Goal: Task Accomplishment & Management: Manage account settings

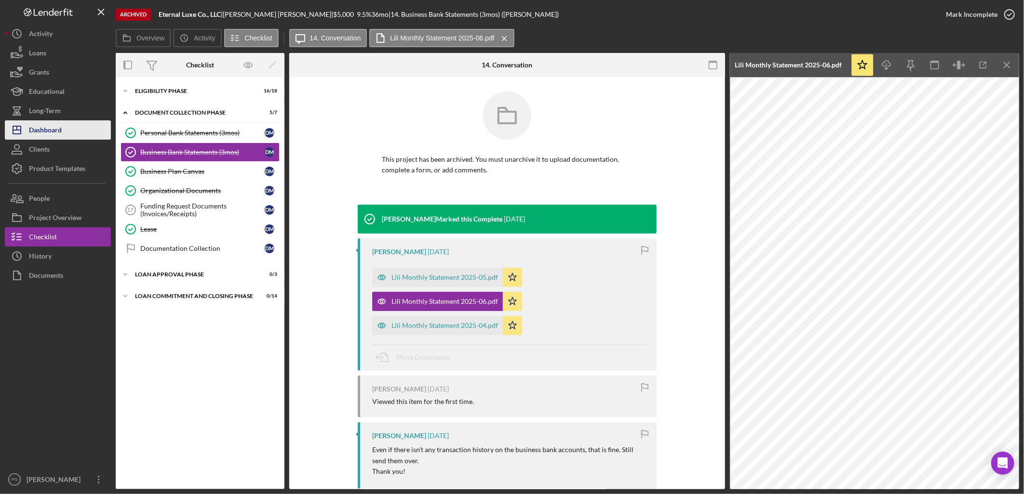
click at [63, 133] on button "Icon/Dashboard Dashboard" at bounding box center [58, 129] width 106 height 19
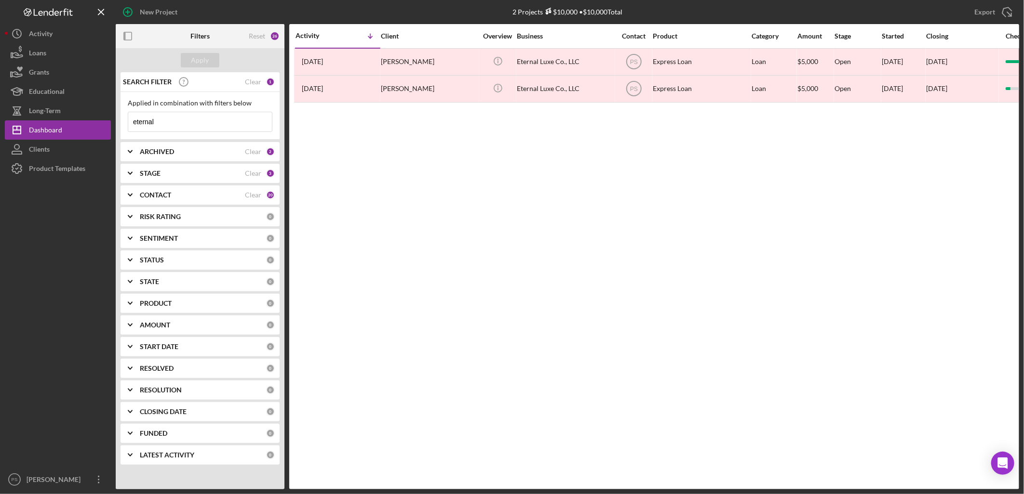
drag, startPoint x: 166, startPoint y: 125, endPoint x: 127, endPoint y: 129, distance: 39.7
click at [127, 129] on div "Applied in combination with filters below eternal Icon/Menu Close" at bounding box center [199, 116] width 159 height 48
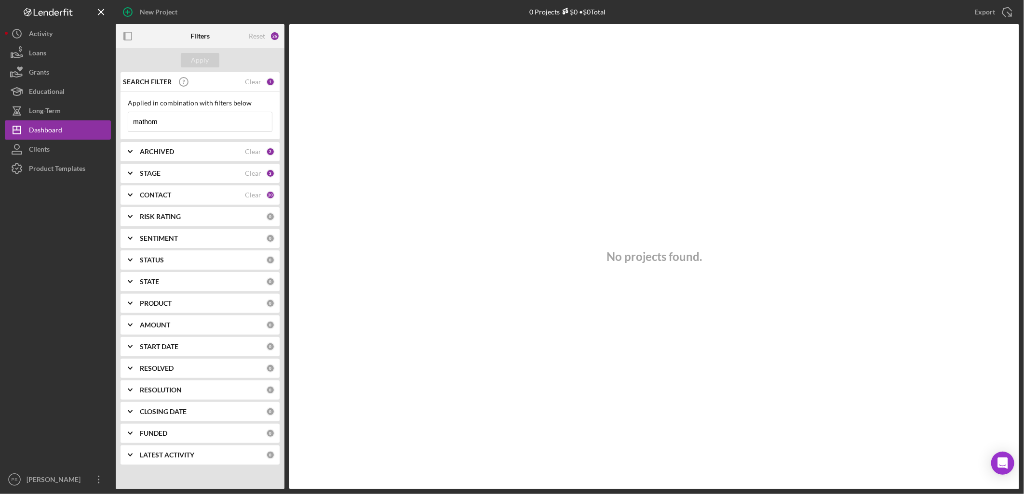
type input "mathom"
click at [205, 191] on div "CONTACT" at bounding box center [192, 195] width 105 height 8
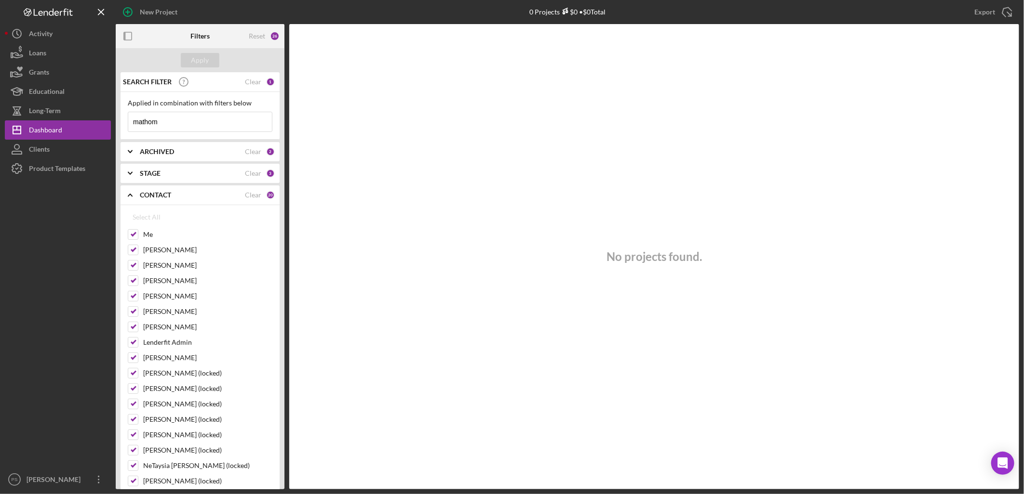
click at [205, 191] on div "CONTACT" at bounding box center [192, 195] width 105 height 8
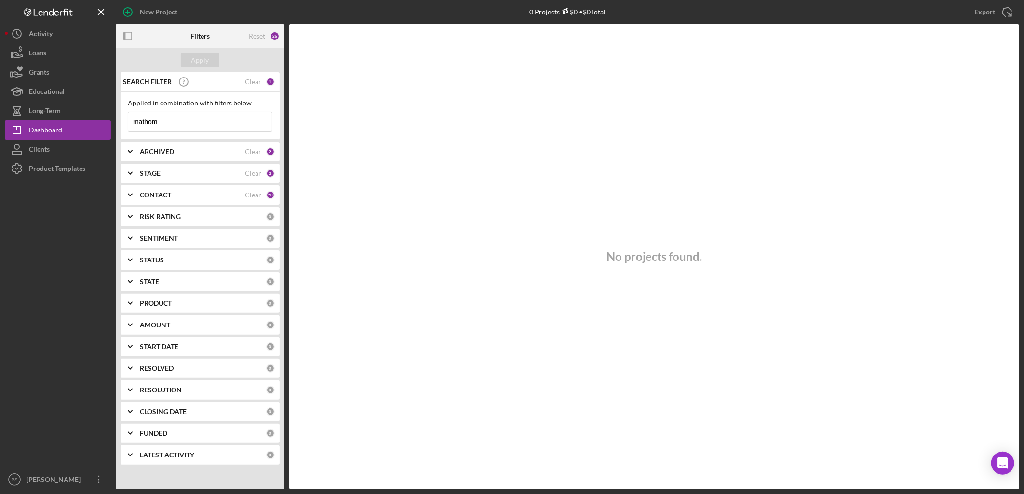
click at [205, 121] on input "mathom" at bounding box center [200, 121] width 144 height 19
click at [200, 174] on div "STAGE" at bounding box center [192, 174] width 105 height 8
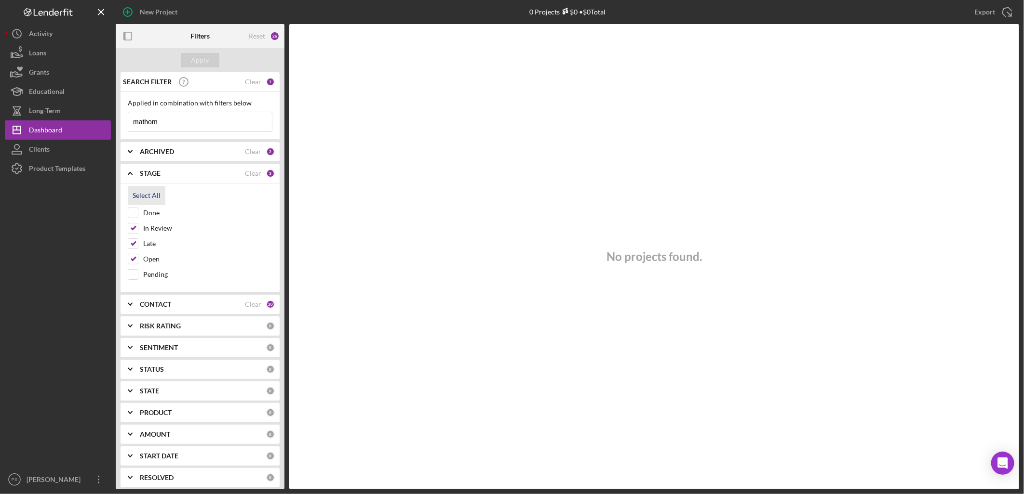
click at [154, 196] on div "Select All" at bounding box center [147, 195] width 28 height 19
checkbox input "true"
click at [204, 63] on div "Apply" at bounding box center [200, 60] width 18 height 14
drag, startPoint x: 167, startPoint y: 126, endPoint x: 104, endPoint y: 128, distance: 63.6
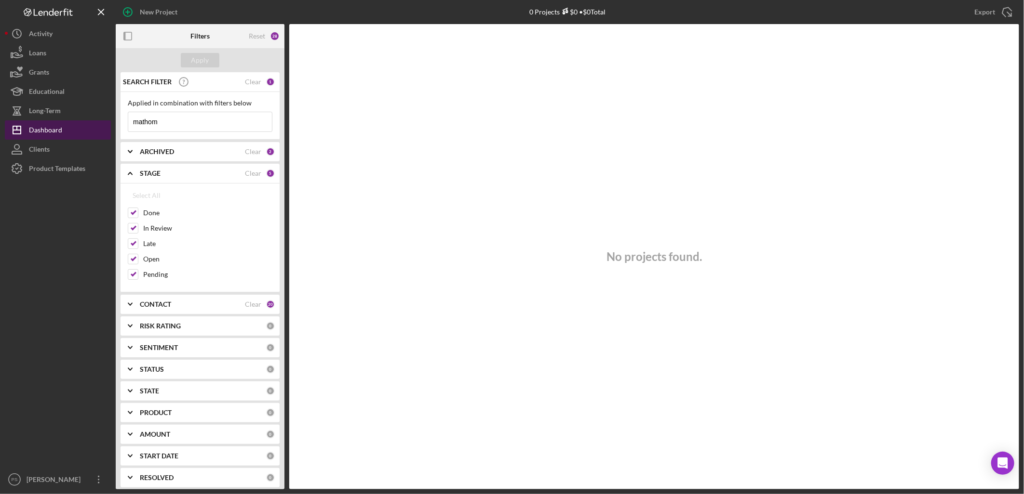
click at [105, 128] on div "New Project 0 Projects $0 • $0 Total eternal Export Icon/Export Filters Reset 2…" at bounding box center [512, 245] width 1014 height 490
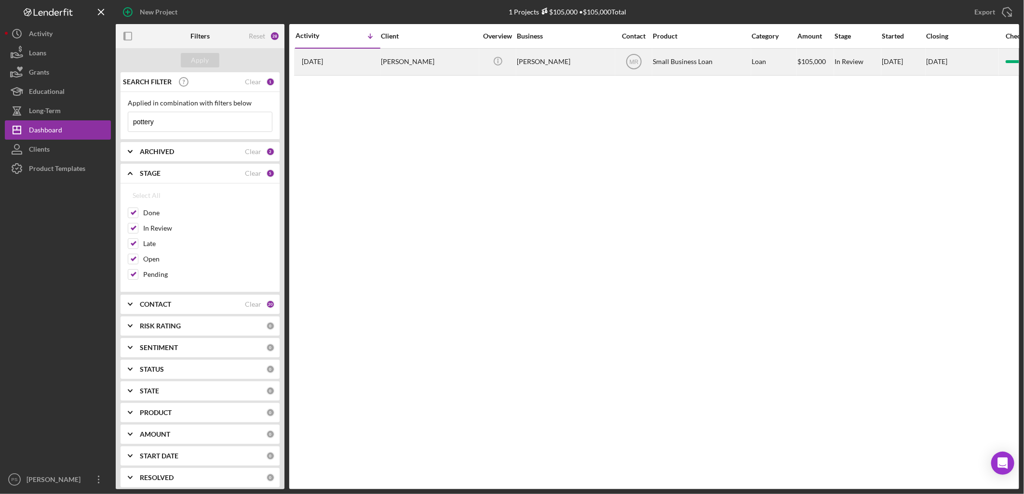
type input "pottery"
click at [541, 61] on div "Donovan Pottery" at bounding box center [565, 62] width 96 height 26
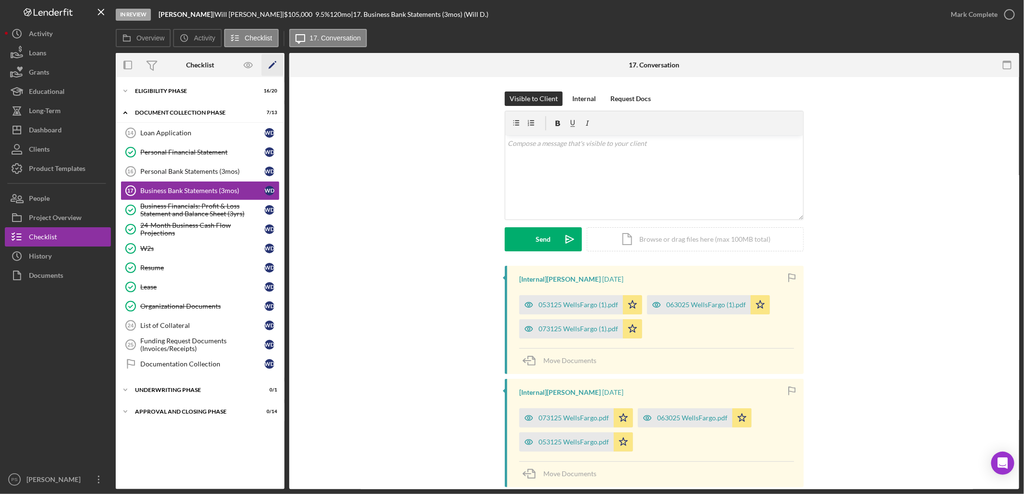
click at [273, 65] on icon "Icon/Edit" at bounding box center [273, 65] width 22 height 22
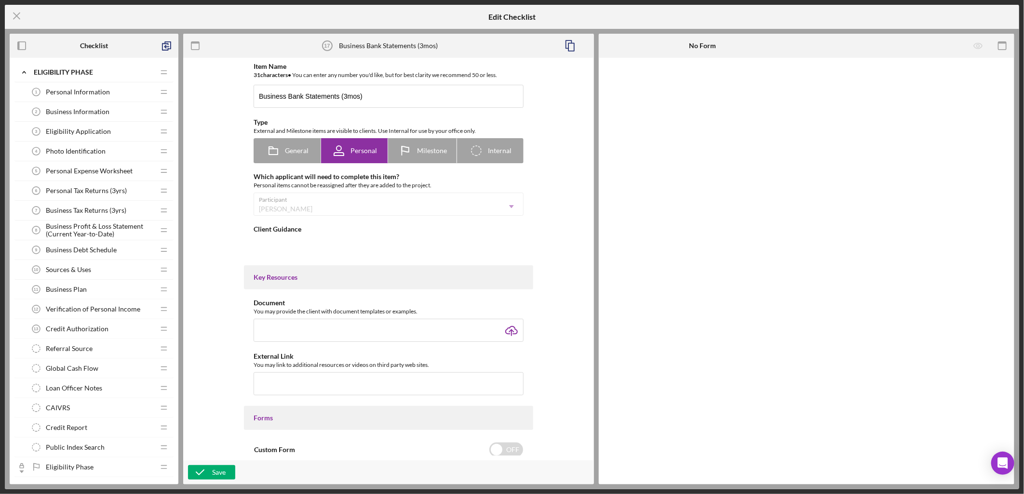
type textarea "<div>Please submit business bank statements from the past 3 months. This will c…"
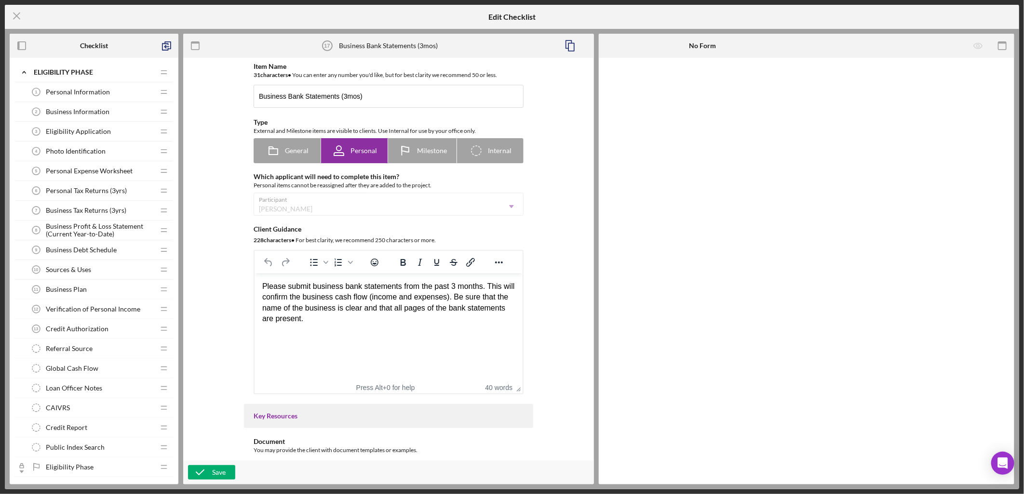
click at [96, 108] on span "Business Information" at bounding box center [78, 112] width 64 height 8
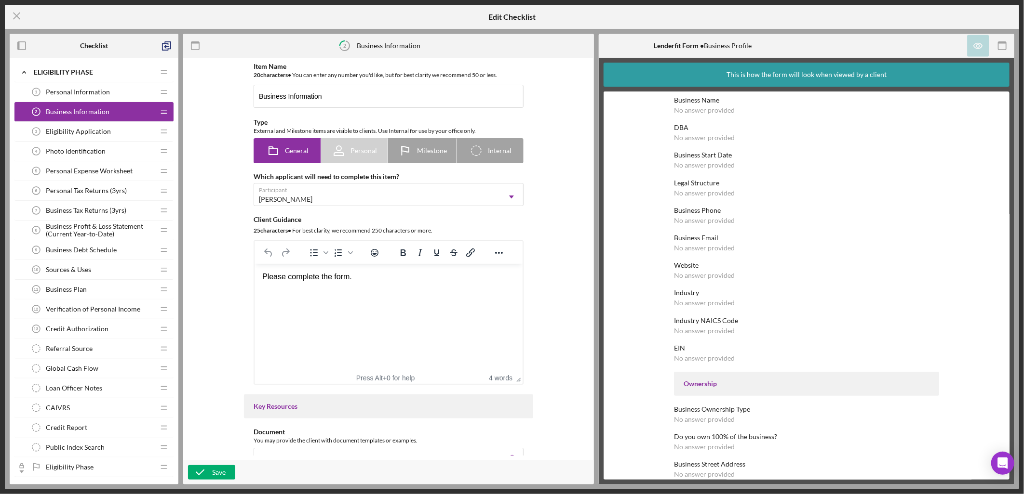
click at [103, 91] on span "Personal Information" at bounding box center [78, 92] width 64 height 8
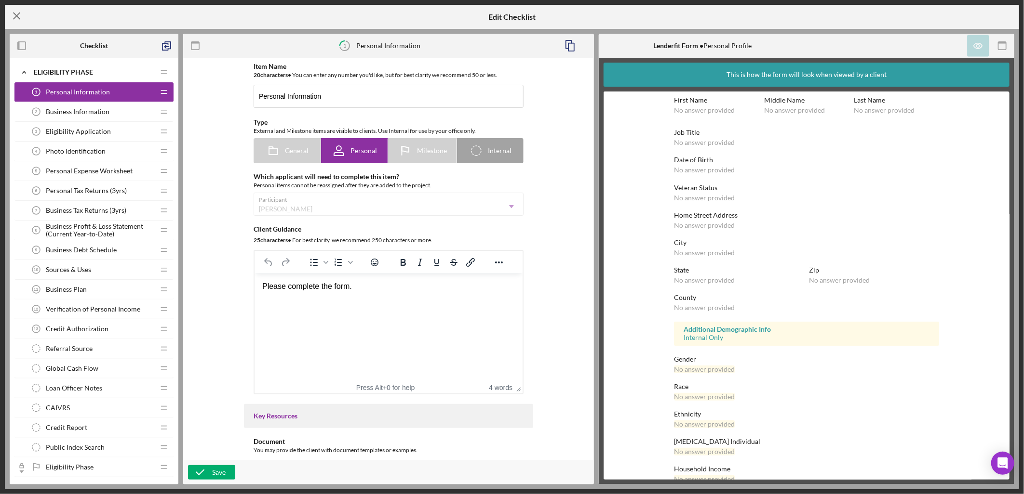
click at [17, 13] on icon "Icon/Menu Close" at bounding box center [17, 16] width 24 height 24
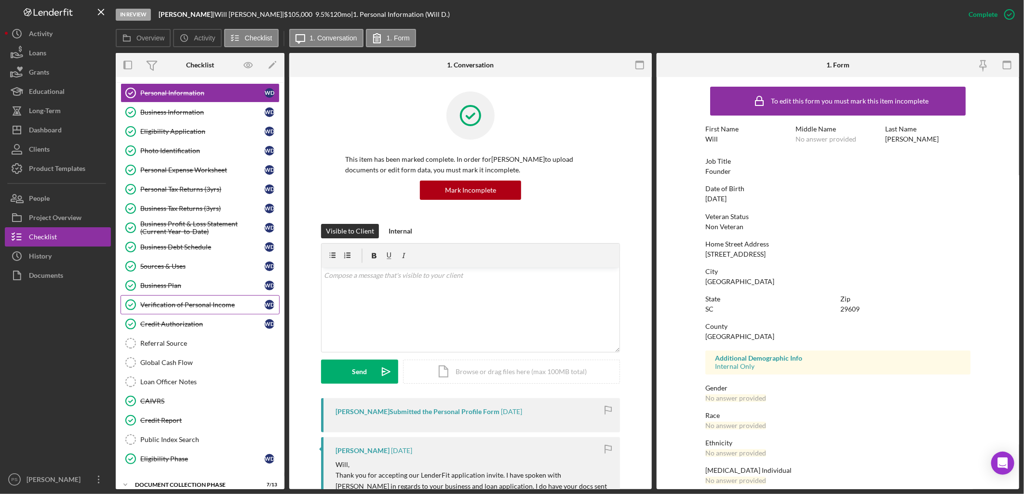
scroll to position [74, 0]
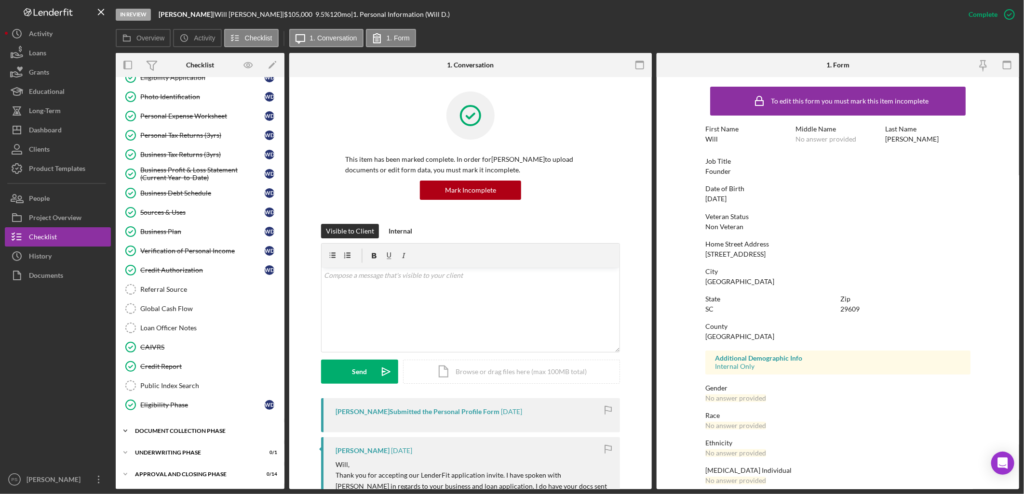
click at [205, 431] on div "Document Collection Phase" at bounding box center [203, 431] width 137 height 6
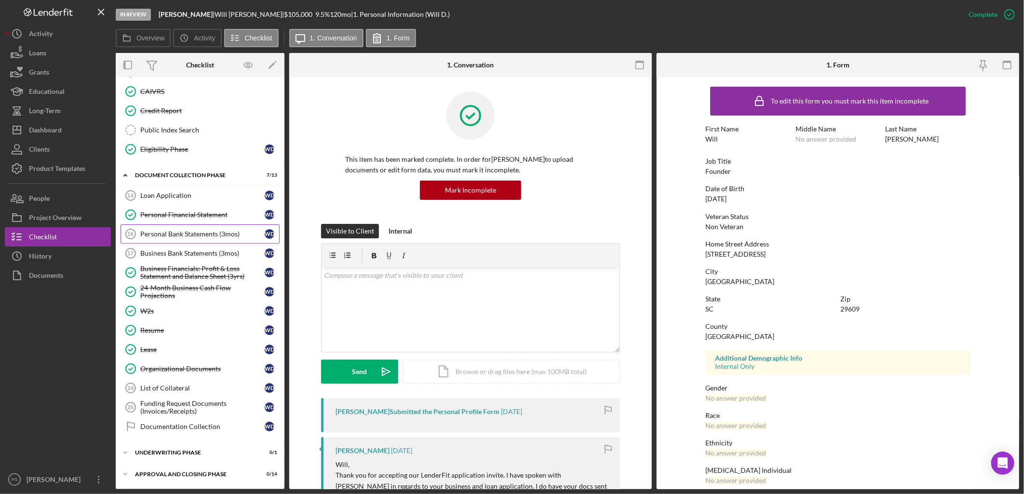
scroll to position [331, 0]
click at [178, 349] on div "Lease" at bounding box center [202, 350] width 124 height 8
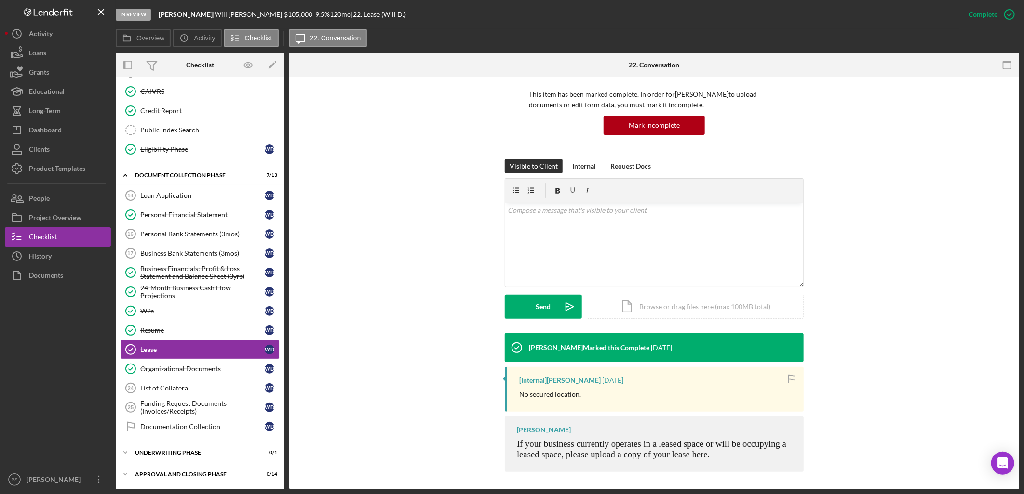
scroll to position [67, 0]
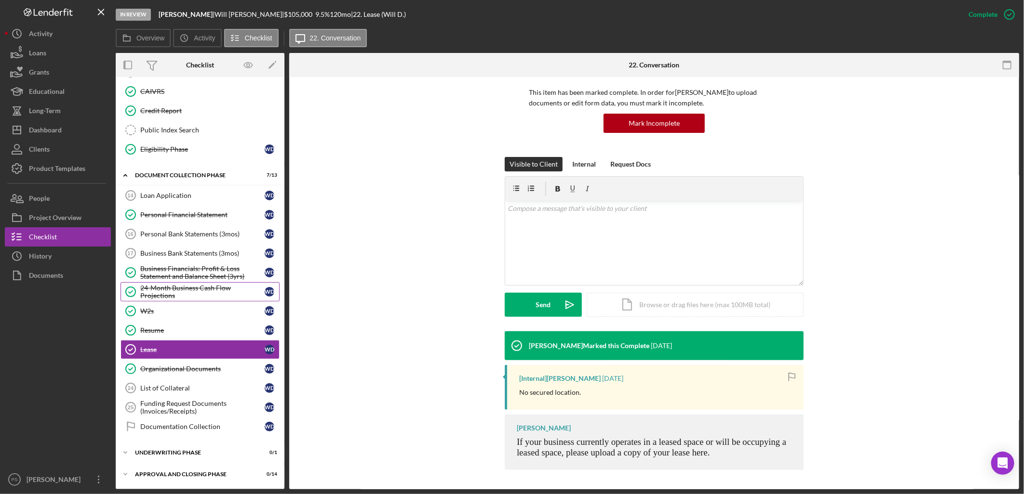
click at [205, 286] on div "24-Month Business Cash Flow Projections" at bounding box center [202, 291] width 124 height 15
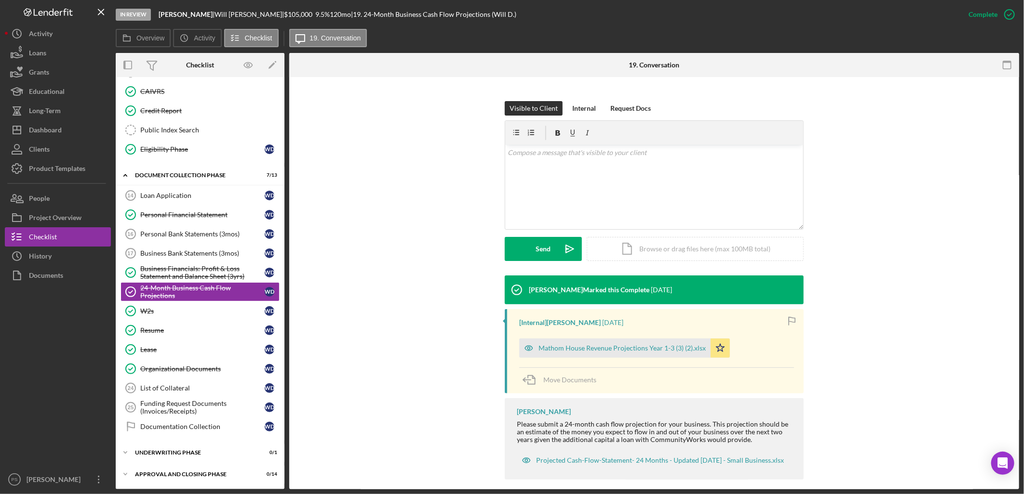
scroll to position [133, 0]
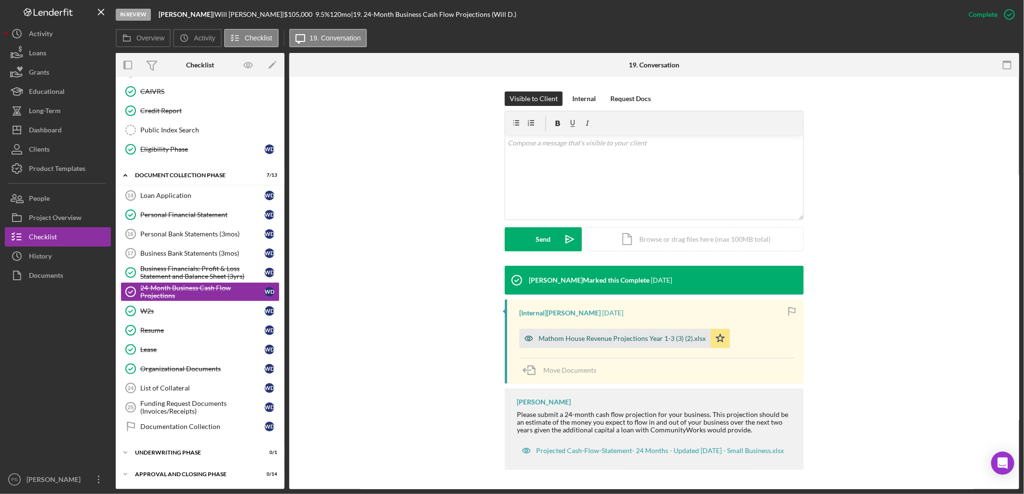
click at [564, 338] on div "Mathom House Revenue Projections Year 1-3 (3) (2).xlsx" at bounding box center [621, 339] width 167 height 8
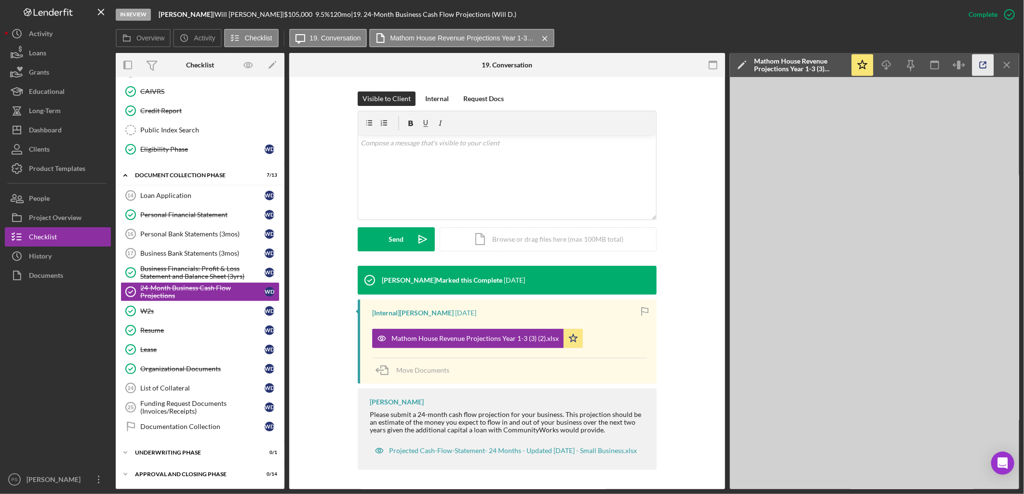
click at [983, 67] on icon "button" at bounding box center [983, 65] width 22 height 22
click at [210, 274] on div "Business Financials: Profit & Loss Statement and Balance Sheet (3yrs)" at bounding box center [202, 272] width 124 height 15
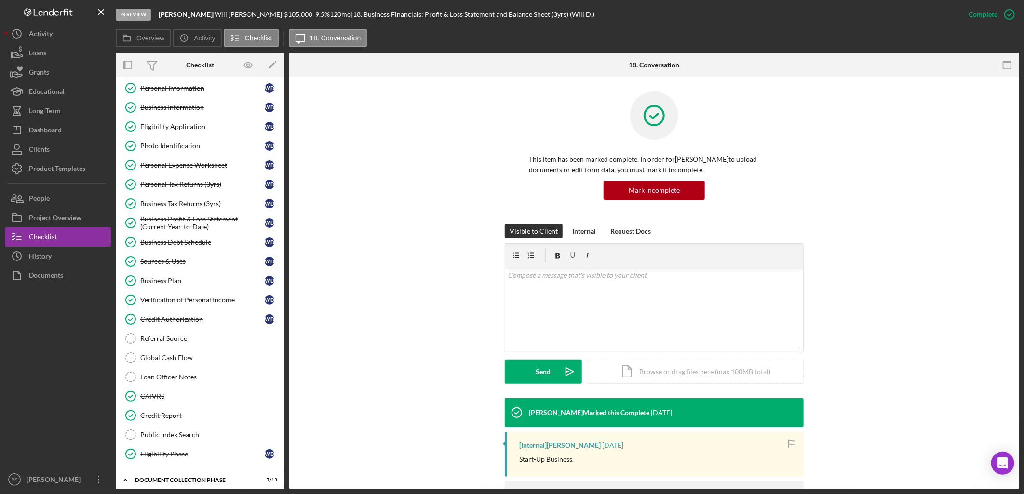
scroll to position [10, 0]
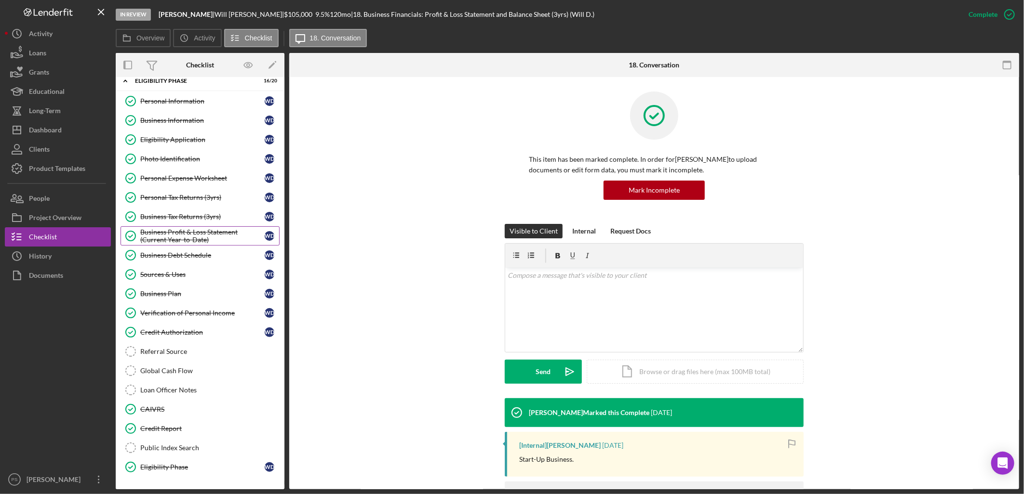
click at [206, 240] on div "Business Profit & Loss Statement (Current Year-to-Date)" at bounding box center [202, 235] width 124 height 15
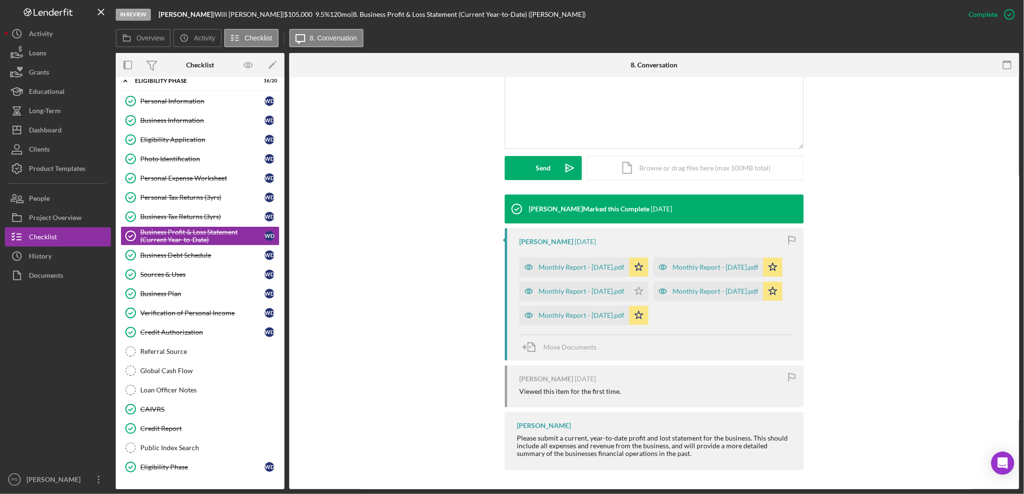
scroll to position [214, 0]
click at [672, 295] on div "Monthly Report - May 2025.pdf" at bounding box center [715, 292] width 86 height 8
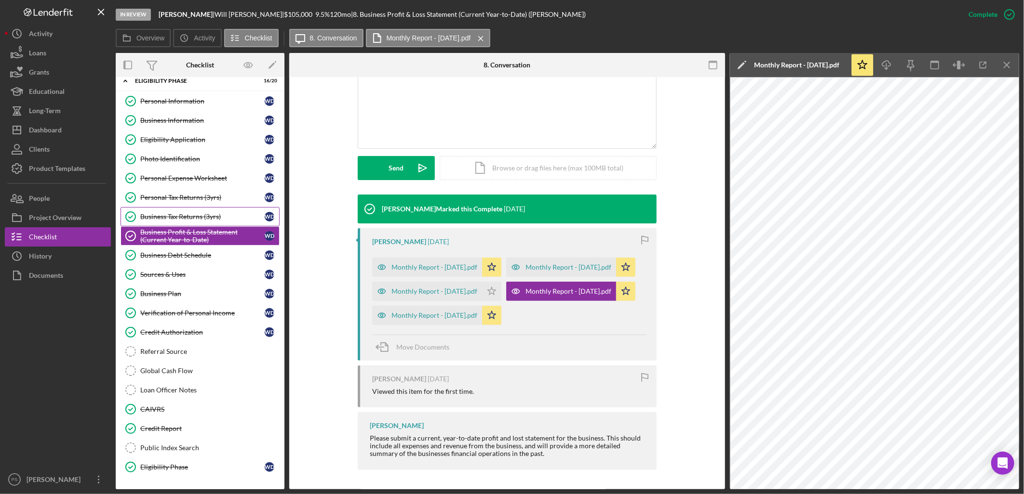
click at [195, 217] on div "Business Tax Returns (3yrs)" at bounding box center [202, 217] width 124 height 8
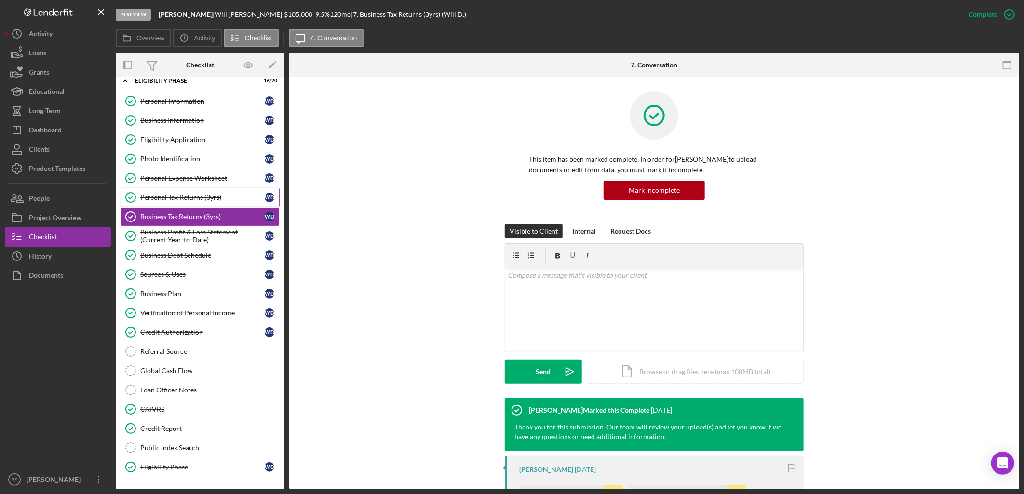
click at [200, 198] on div "Personal Tax Returns (3yrs)" at bounding box center [202, 198] width 124 height 8
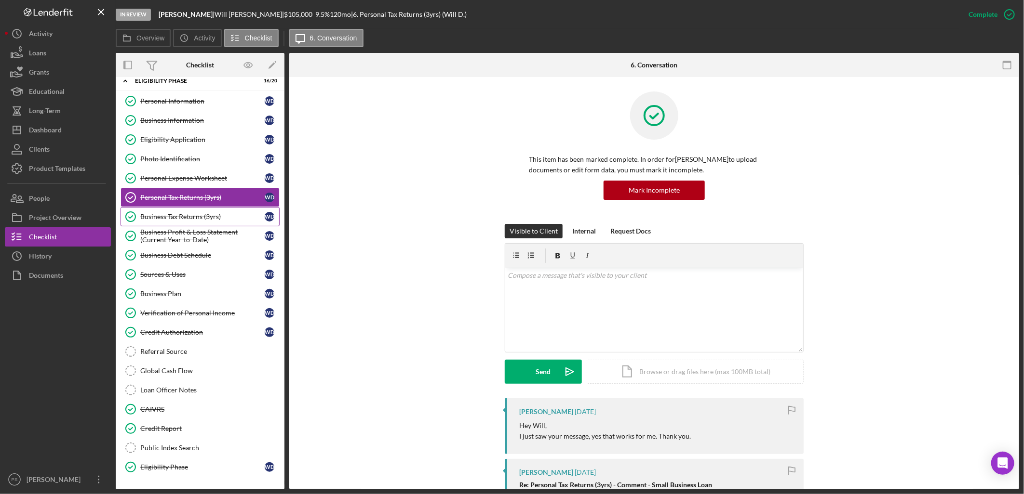
click at [197, 211] on link "Business Tax Returns (3yrs) Business Tax Returns (3yrs) W D" at bounding box center [199, 216] width 159 height 19
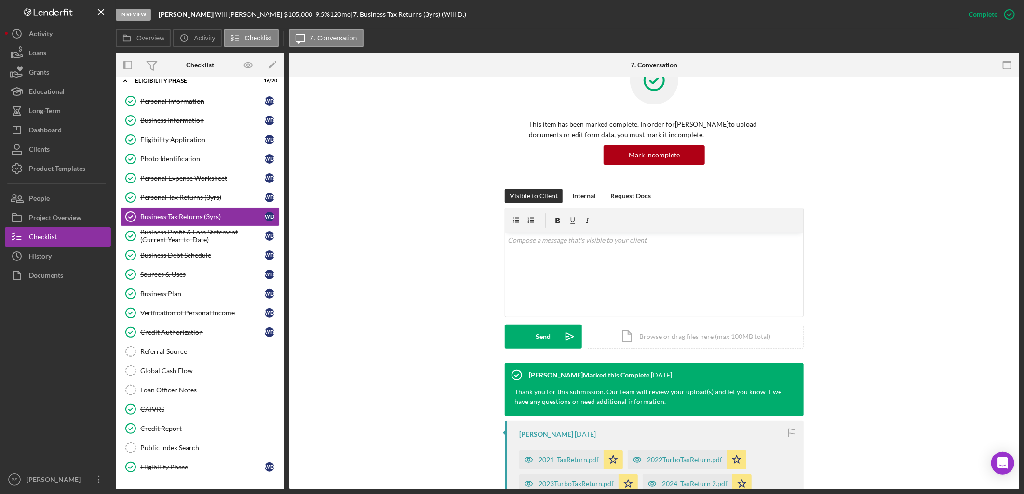
scroll to position [178, 0]
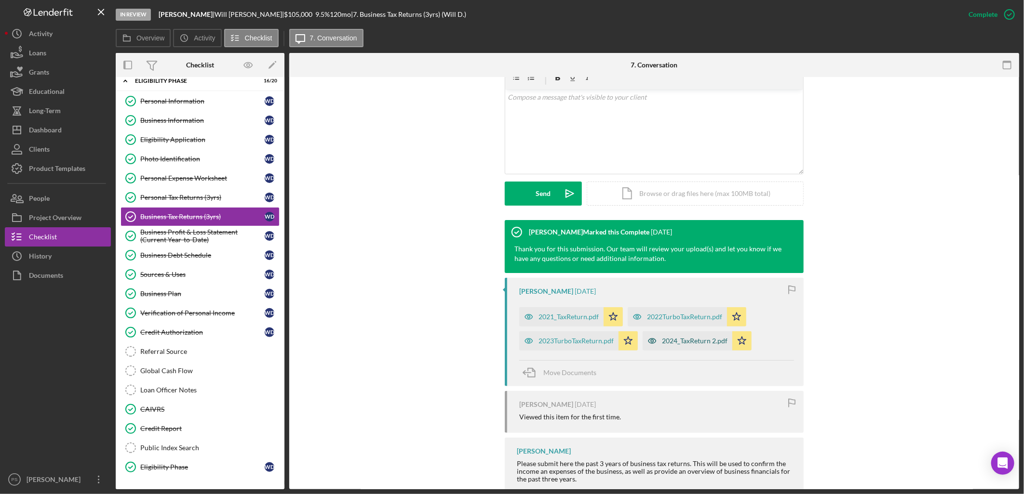
click at [684, 340] on div "2024_TaxReturn 2.pdf" at bounding box center [695, 341] width 66 height 8
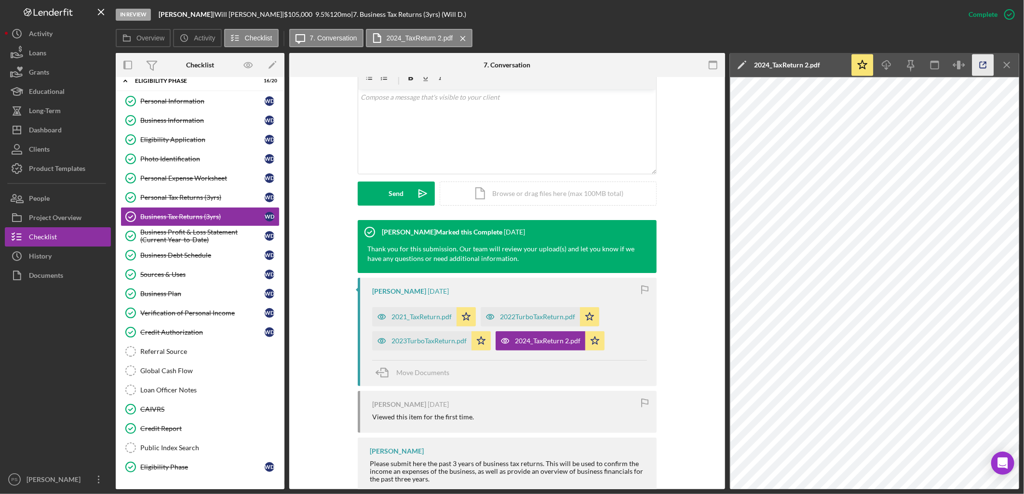
click at [980, 66] on icon "button" at bounding box center [983, 65] width 22 height 22
click at [66, 126] on button "Icon/Dashboard Dashboard" at bounding box center [58, 129] width 106 height 19
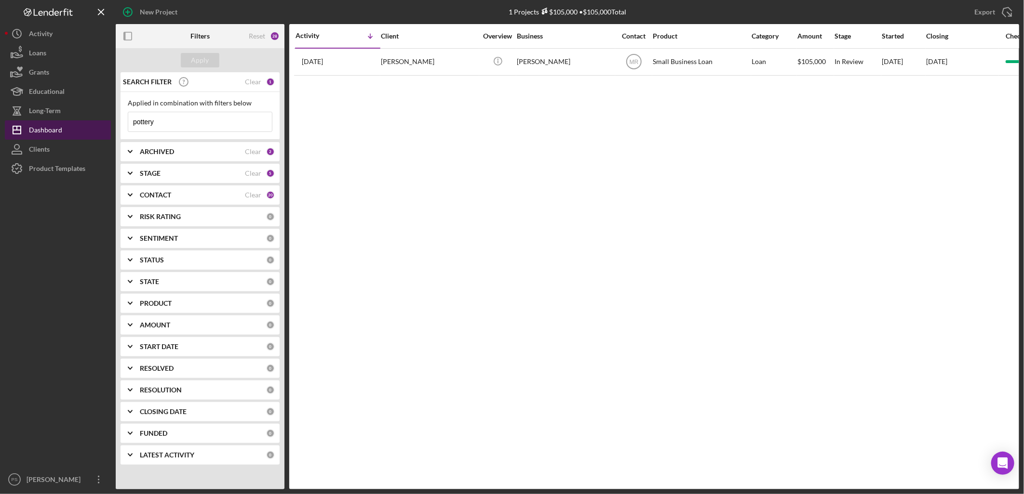
drag, startPoint x: 182, startPoint y: 121, endPoint x: 98, endPoint y: 133, distance: 84.7
click at [98, 133] on div "New Project 1 Projects $105,000 • $105,000 Total pottery Export Icon/Export Fil…" at bounding box center [512, 245] width 1014 height 490
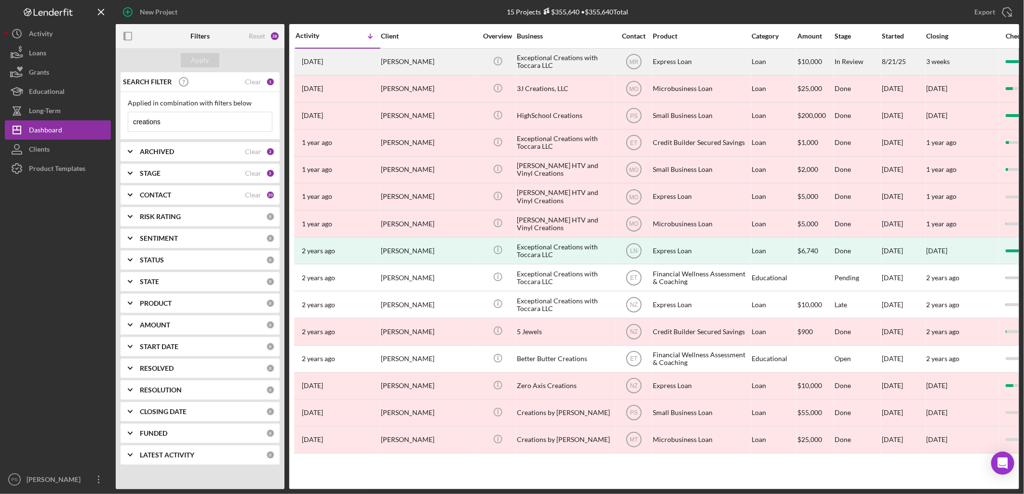
type input "creations"
click at [403, 61] on div "[PERSON_NAME]" at bounding box center [429, 62] width 96 height 26
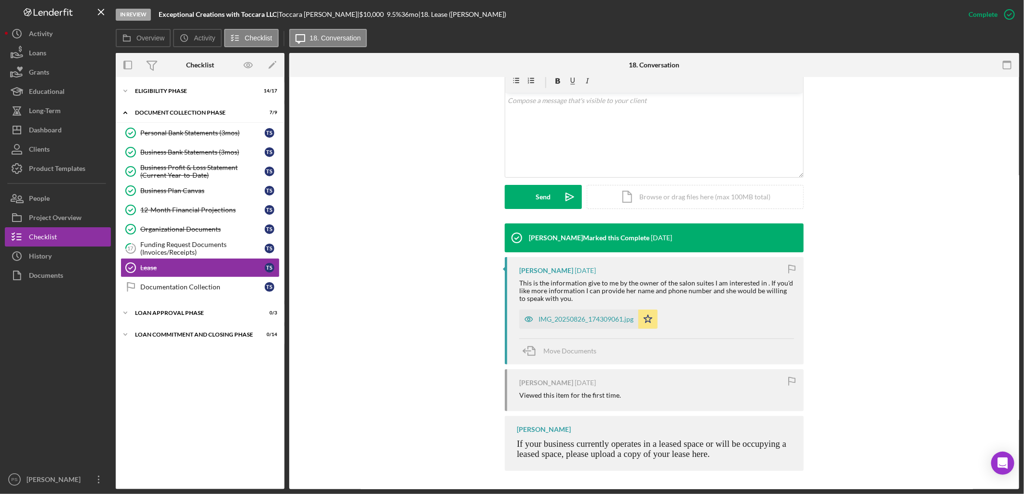
scroll to position [176, 0]
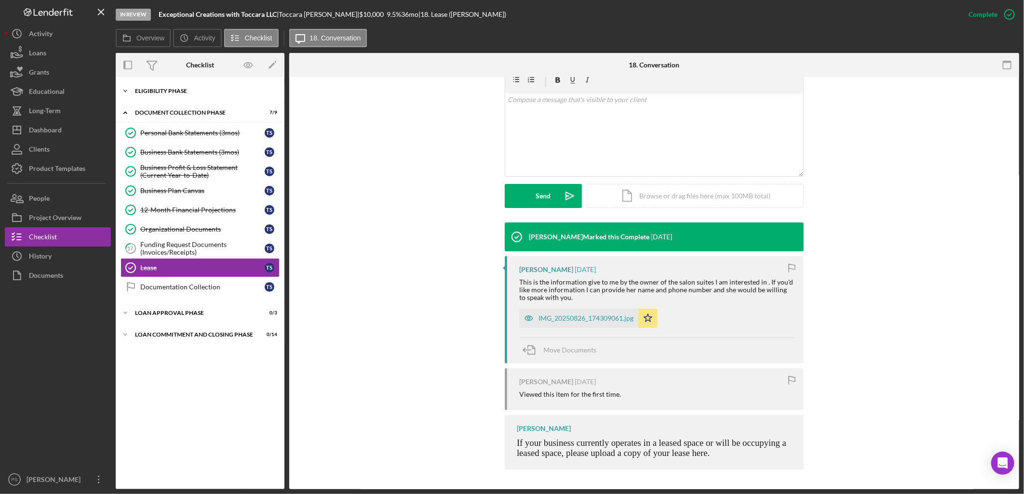
click at [124, 93] on icon "Icon/Expander" at bounding box center [125, 90] width 19 height 19
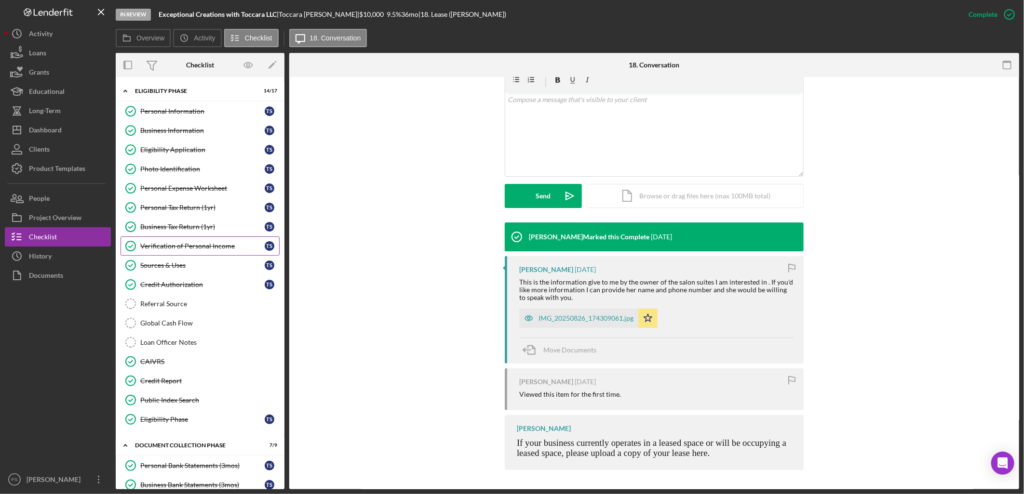
click at [215, 242] on link "Verification of Personal Income Verification of Personal Income T S" at bounding box center [199, 246] width 159 height 19
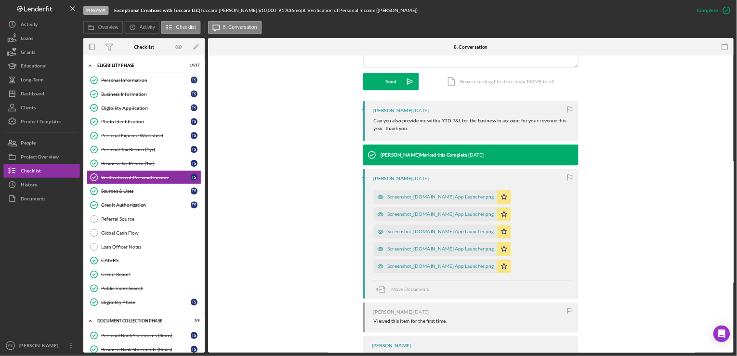
scroll to position [285, 0]
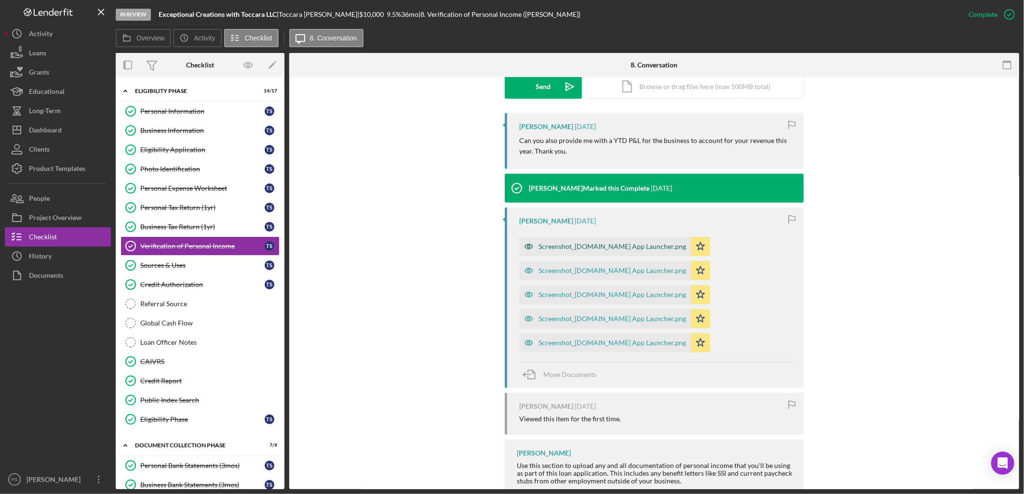
click at [660, 245] on div "Screenshot_20250824-055758.Moto App Launcher.png" at bounding box center [611, 247] width 147 height 8
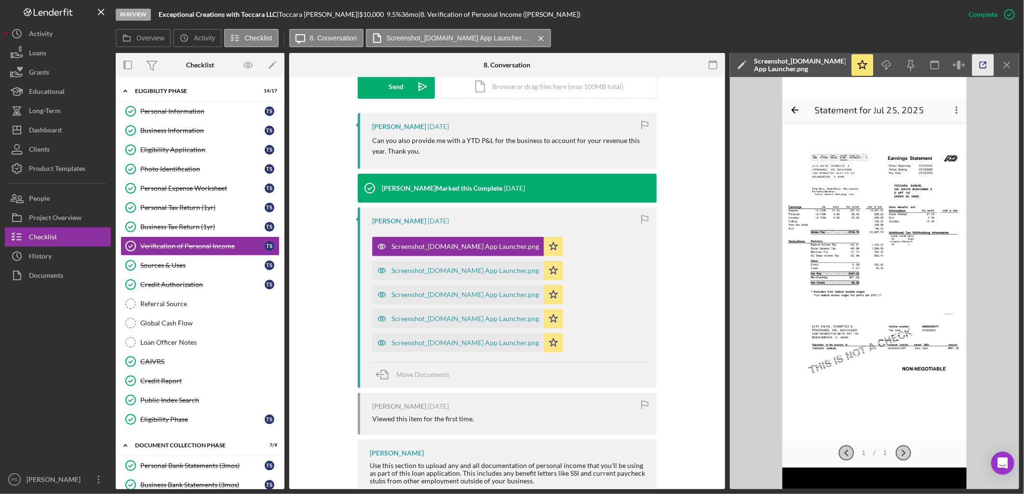
click at [981, 65] on icon "button" at bounding box center [983, 65] width 22 height 22
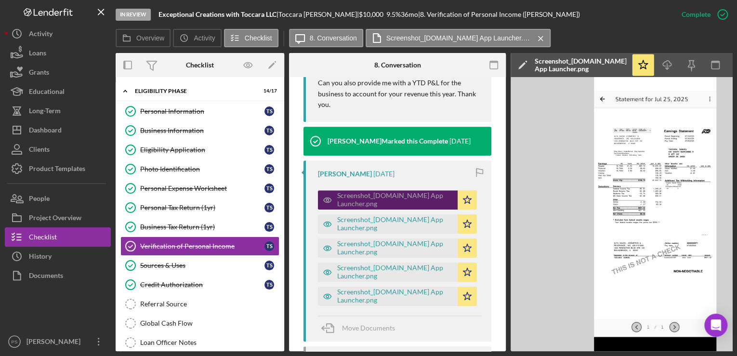
scroll to position [362, 0]
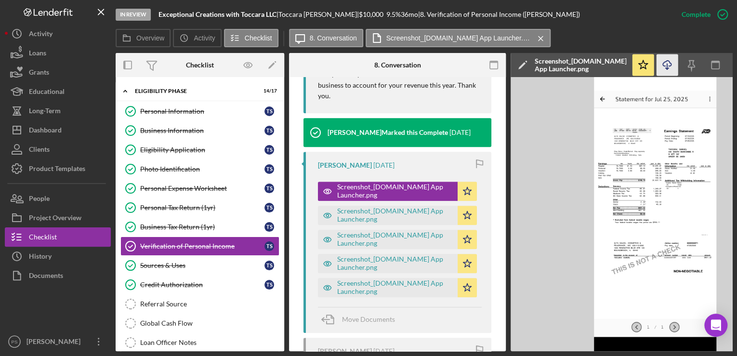
click at [665, 65] on icon "Icon/Download" at bounding box center [668, 65] width 22 height 22
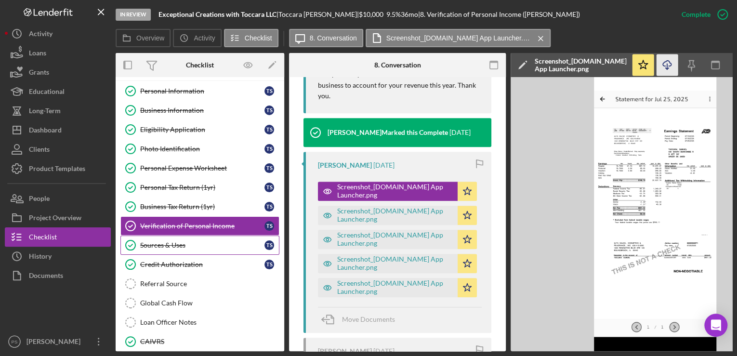
scroll to position [103, 0]
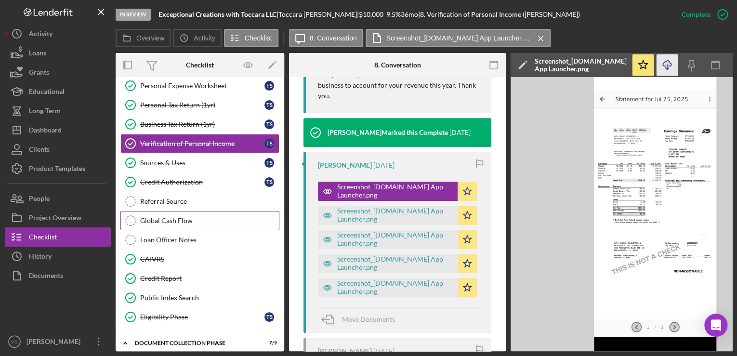
click at [195, 220] on div "Global Cash Flow" at bounding box center [209, 221] width 139 height 8
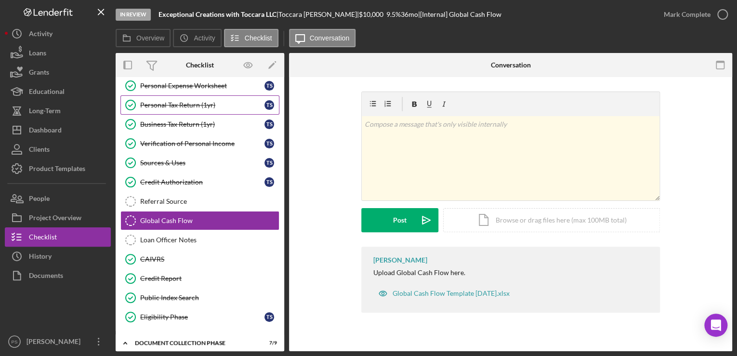
click at [181, 108] on link "Personal Tax Return (1yr) Personal Tax Return (1yr) T S" at bounding box center [199, 104] width 159 height 19
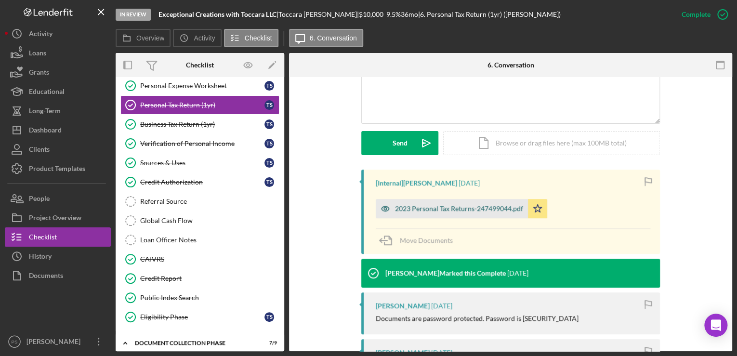
scroll to position [231, 0]
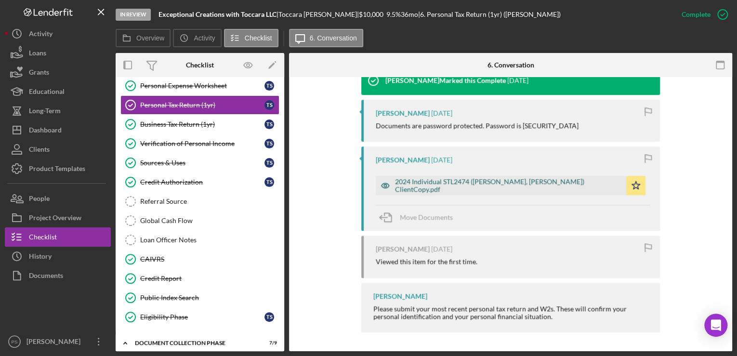
click at [435, 187] on div "2024 Individual STL2474 (Samuel, Toccara L.) ClientCopy.pdf" at bounding box center [508, 185] width 227 height 15
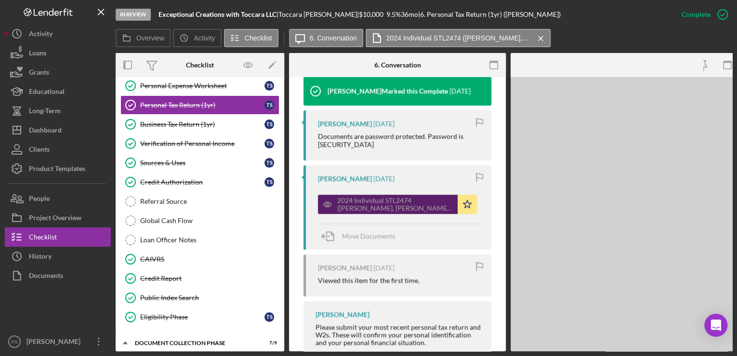
scroll to position [432, 0]
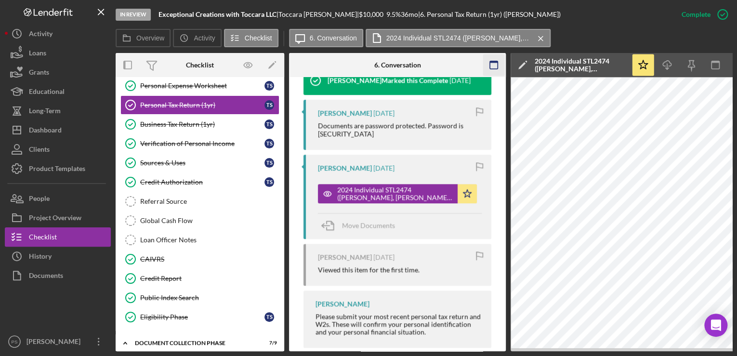
click at [495, 60] on icon "button" at bounding box center [494, 65] width 22 height 22
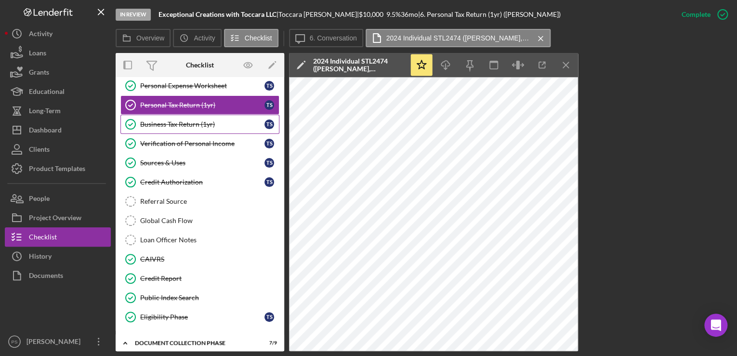
click at [222, 125] on div "Business Tax Return (1yr)" at bounding box center [202, 124] width 124 height 8
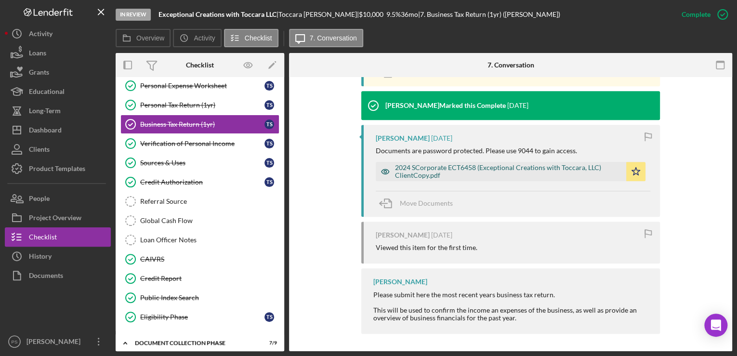
scroll to position [398, 0]
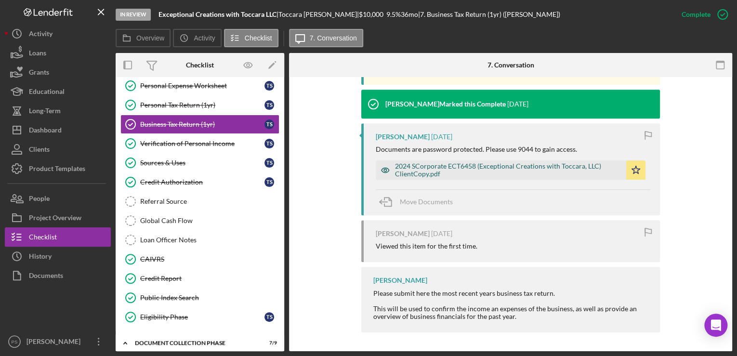
click at [459, 169] on div "2024 SCorporate ECT6458 (Exceptional Creations with Toccara, LLC) ClientCopy.pdf" at bounding box center [508, 169] width 227 height 15
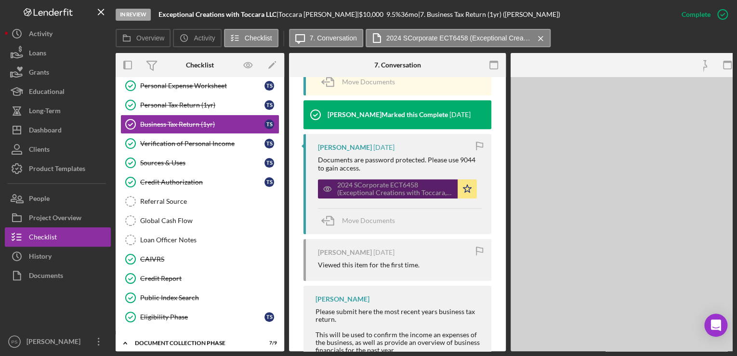
scroll to position [409, 0]
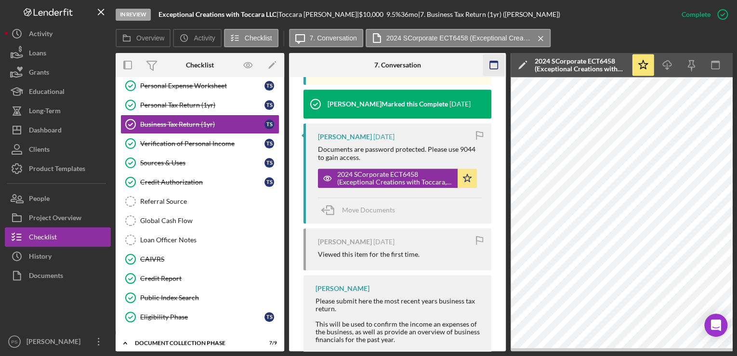
click at [492, 66] on icon "button" at bounding box center [494, 65] width 22 height 22
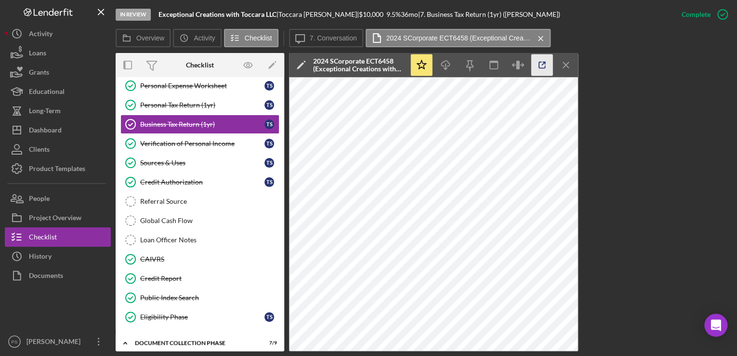
click at [541, 64] on icon "button" at bounding box center [543, 65] width 22 height 22
click at [176, 340] on div "Document Collection Phase" at bounding box center [203, 343] width 137 height 6
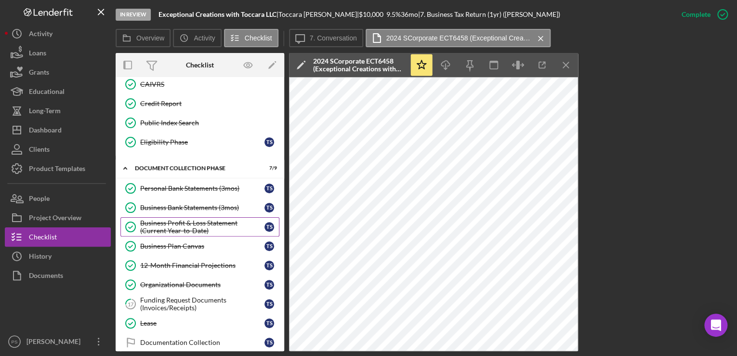
scroll to position [282, 0]
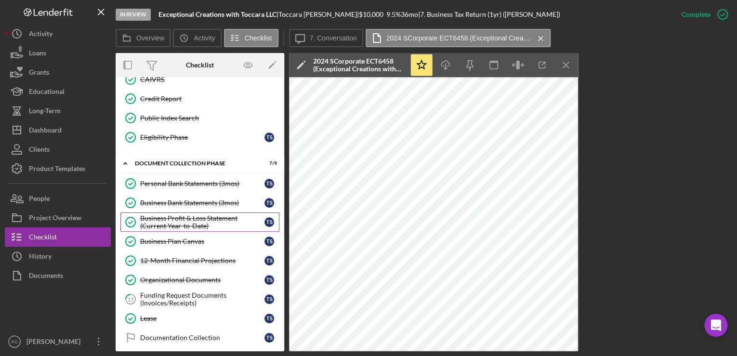
click at [209, 220] on div "Business Profit & Loss Statement (Current Year-to-Date)" at bounding box center [202, 221] width 124 height 15
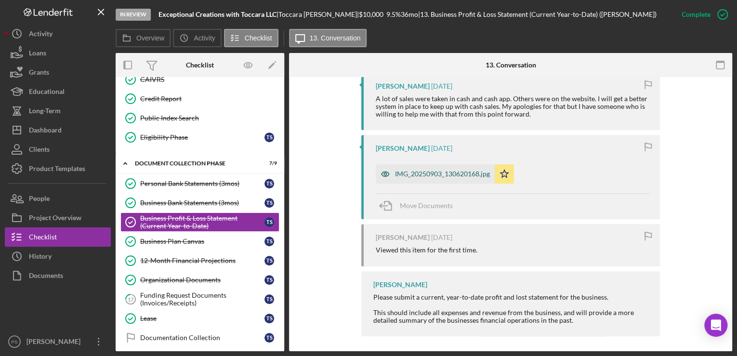
click at [441, 173] on div "IMG_20250903_130620168.jpg" at bounding box center [442, 174] width 95 height 8
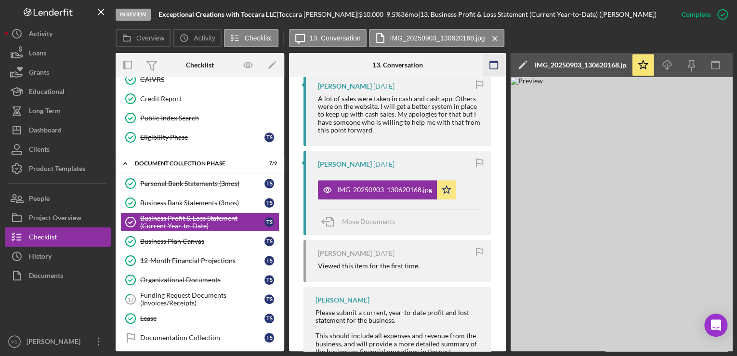
click at [493, 64] on icon "button" at bounding box center [494, 65] width 22 height 22
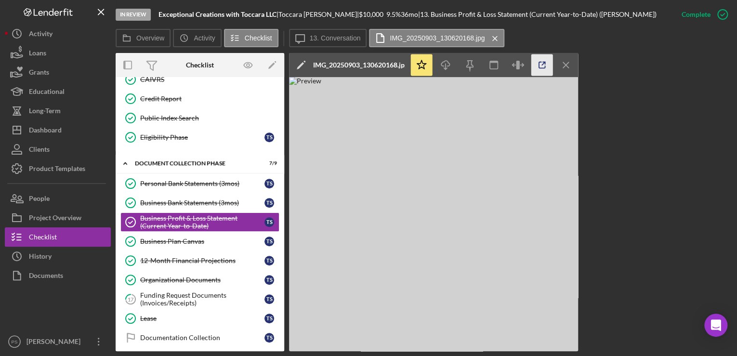
click at [542, 64] on icon "button" at bounding box center [543, 65] width 22 height 22
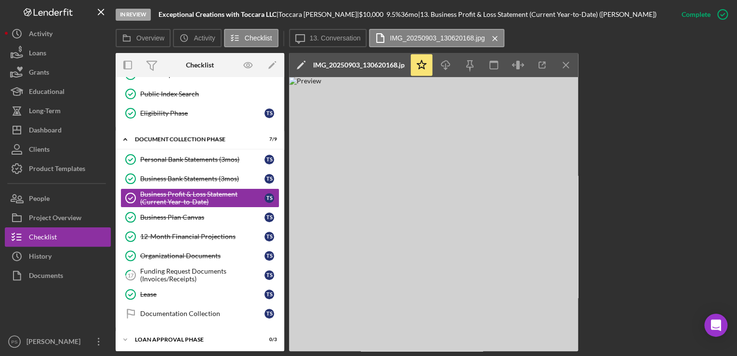
scroll to position [326, 0]
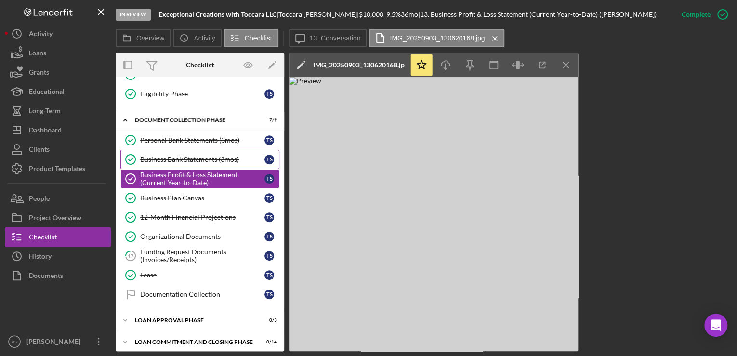
click at [197, 159] on div "Business Bank Statements (3mos)" at bounding box center [202, 160] width 124 height 8
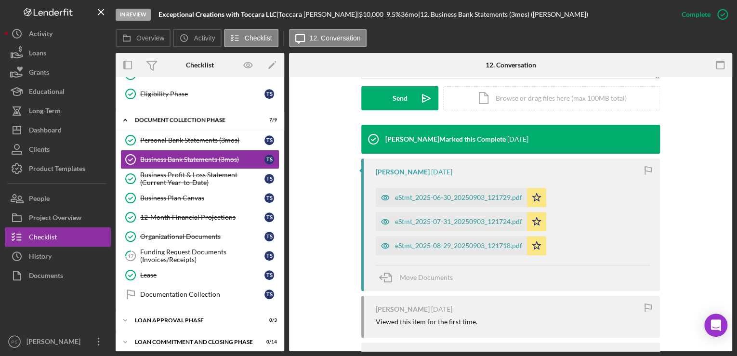
scroll to position [282, 0]
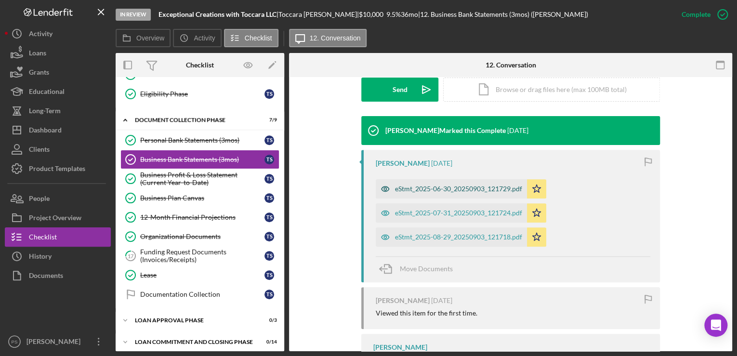
click at [445, 185] on div "eStmt_2025-06-30_20250903_121729.pdf" at bounding box center [458, 189] width 127 height 8
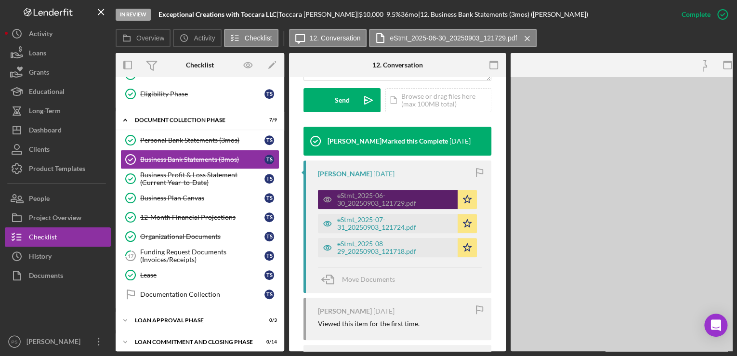
scroll to position [293, 0]
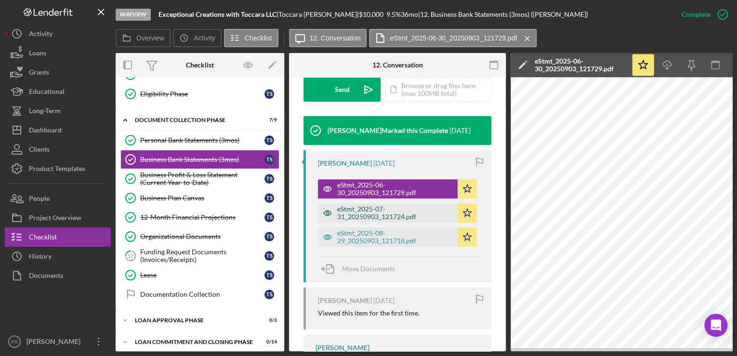
click at [407, 211] on div "eStmt_2025-07-31_20250903_121724.pdf" at bounding box center [395, 212] width 116 height 15
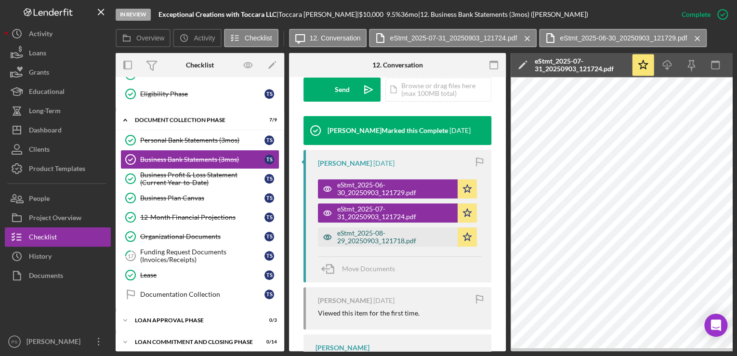
click at [409, 234] on div "eStmt_2025-08-29_20250903_121718.pdf" at bounding box center [395, 236] width 116 height 15
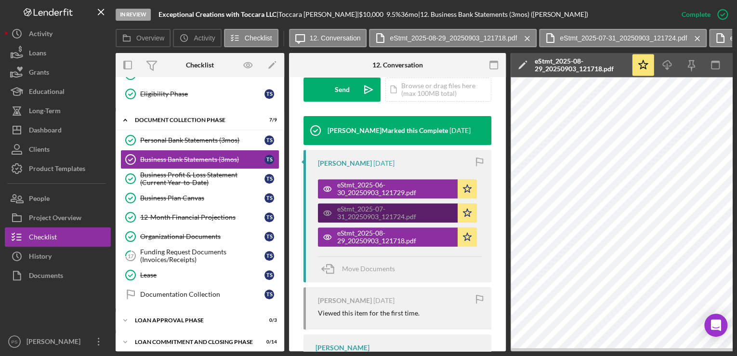
click at [410, 210] on div "eStmt_2025-07-31_20250903_121724.pdf" at bounding box center [395, 212] width 116 height 15
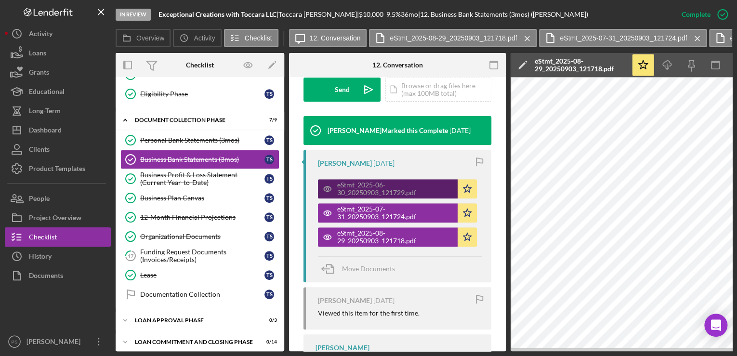
click at [399, 190] on div "eStmt_2025-06-30_20250903_121729.pdf" at bounding box center [395, 188] width 116 height 15
click at [496, 63] on icon "button" at bounding box center [494, 65] width 22 height 22
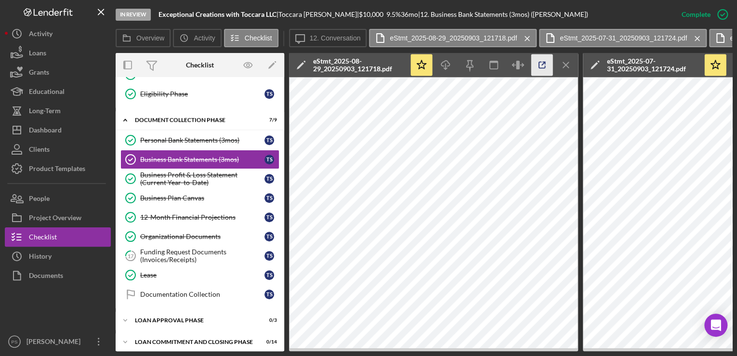
click at [540, 67] on icon "button" at bounding box center [543, 65] width 22 height 22
click at [567, 68] on icon "Icon/Menu Close" at bounding box center [567, 65] width 22 height 22
click at [537, 67] on icon "button" at bounding box center [543, 65] width 22 height 22
click at [561, 64] on icon "Icon/Menu Close" at bounding box center [567, 65] width 22 height 22
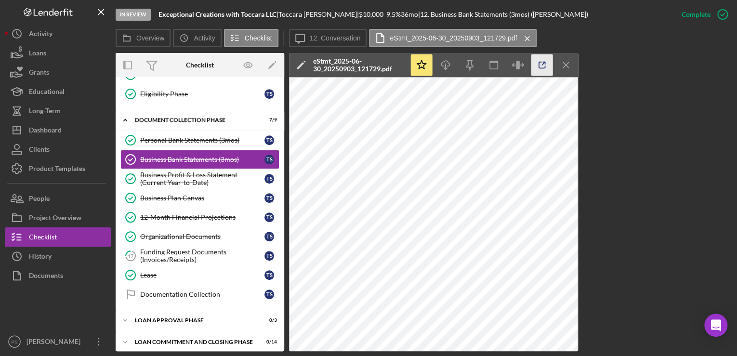
click at [542, 64] on icon "button" at bounding box center [543, 65] width 22 height 22
click at [168, 271] on div "Lease" at bounding box center [202, 275] width 124 height 8
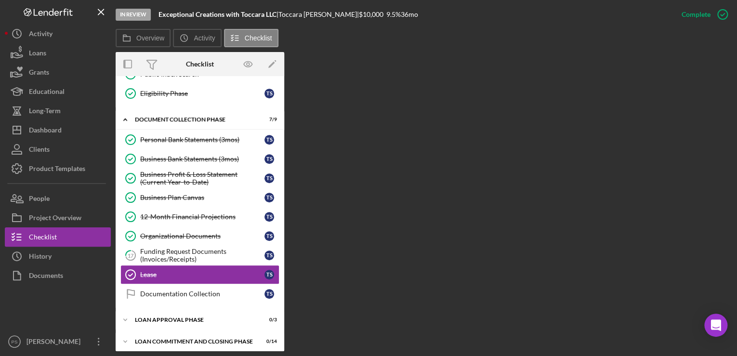
scroll to position [326, 0]
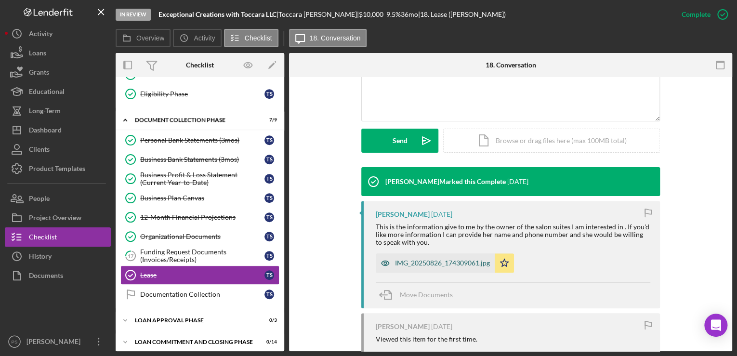
click at [429, 258] on div "IMG_20250826_174309061.jpg" at bounding box center [435, 263] width 119 height 19
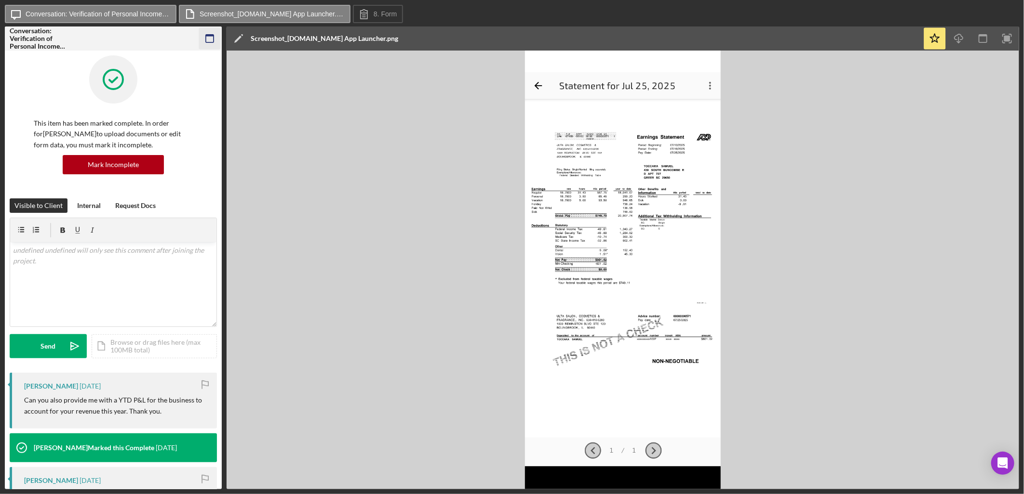
click at [209, 40] on icon "button" at bounding box center [210, 39] width 22 height 22
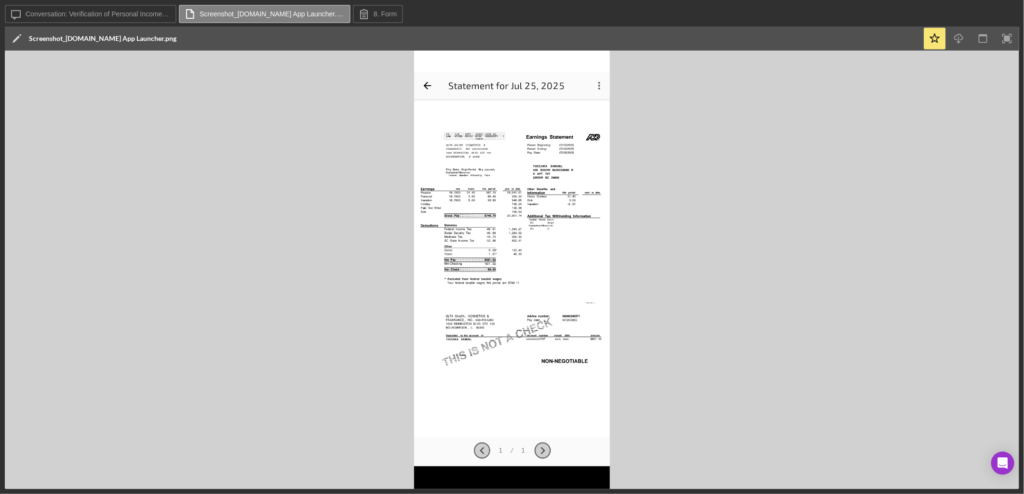
click at [646, 272] on img at bounding box center [512, 270] width 1014 height 439
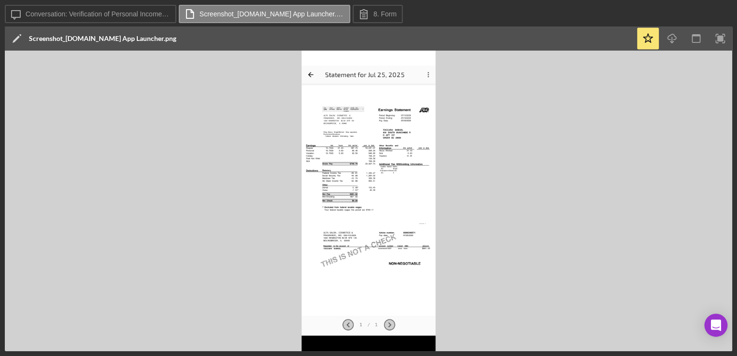
click at [405, 179] on img at bounding box center [369, 201] width 728 height 301
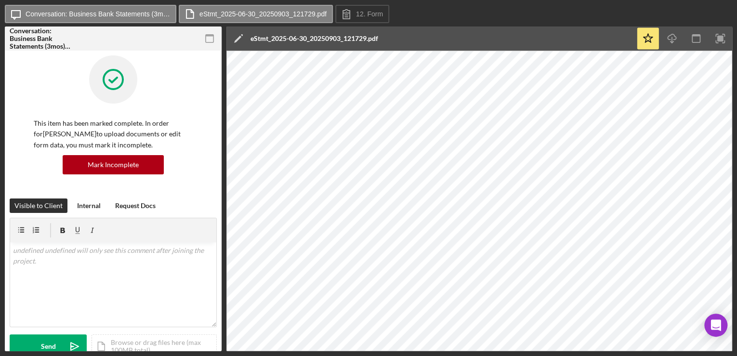
click at [40, 79] on div at bounding box center [113, 86] width 159 height 63
